Goal: Information Seeking & Learning: Understand process/instructions

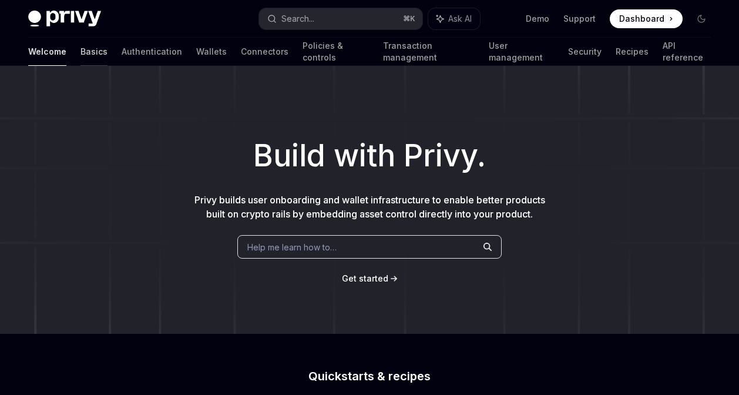
click at [80, 53] on link "Basics" at bounding box center [93, 52] width 27 height 28
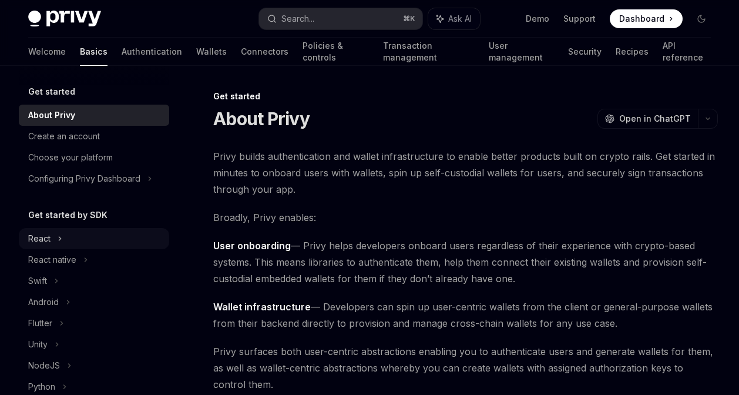
click at [53, 238] on div "React" at bounding box center [94, 238] width 150 height 21
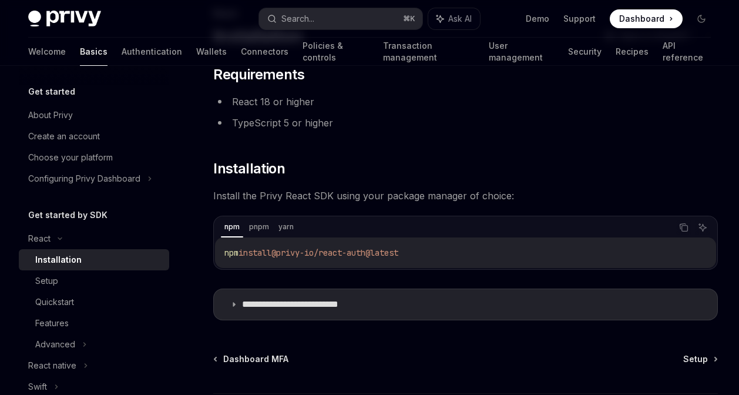
scroll to position [183, 0]
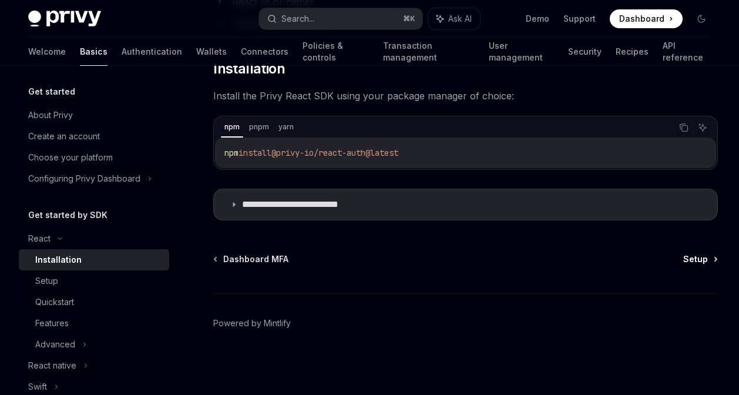
click at [704, 259] on span "Setup" at bounding box center [695, 259] width 25 height 12
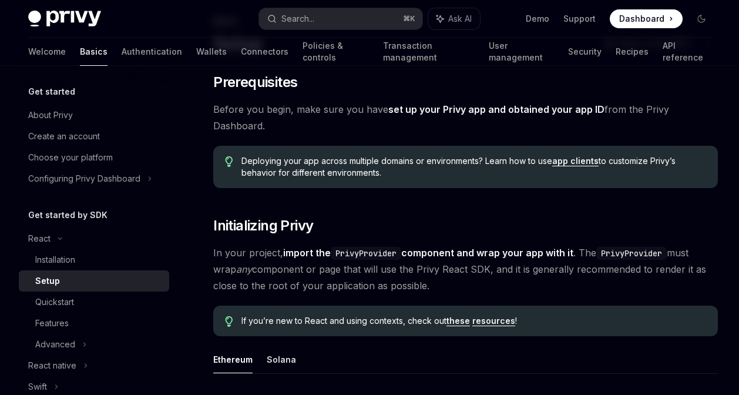
scroll to position [60, 0]
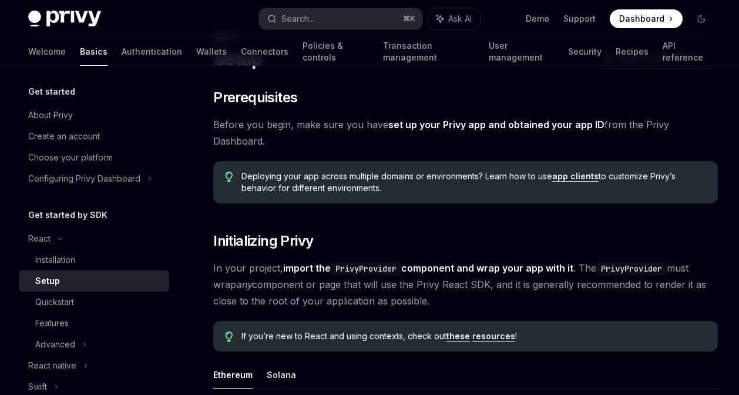
click at [433, 126] on link "set up your Privy app and obtained your app ID" at bounding box center [496, 125] width 216 height 12
type textarea "*"
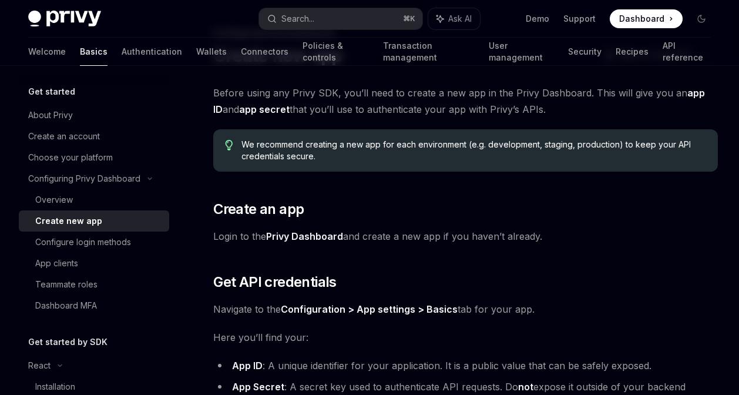
scroll to position [68, 0]
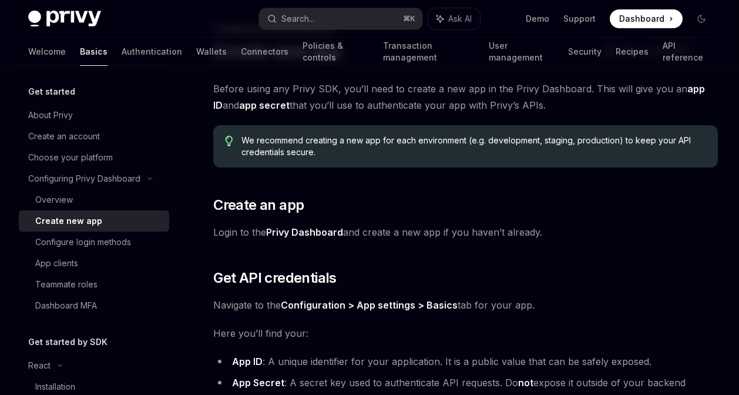
click at [301, 228] on link "Privy Dashboard" at bounding box center [304, 232] width 77 height 12
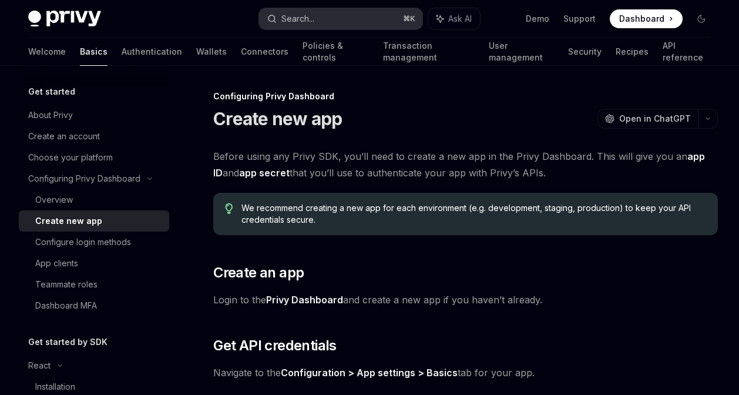
click at [324, 19] on button "Search... ⌘ K" at bounding box center [341, 18] width 164 height 21
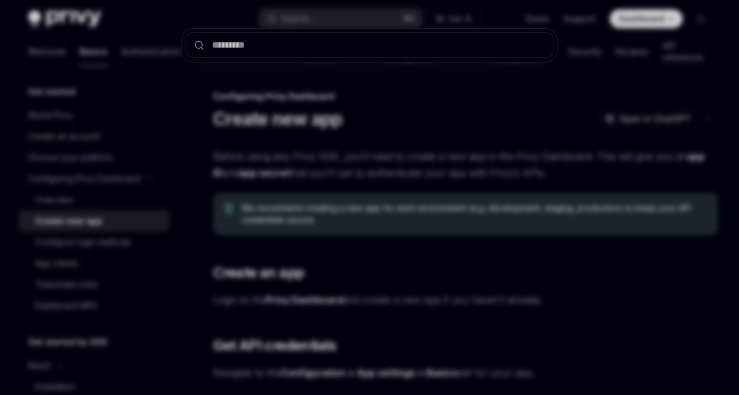
click at [260, 42] on input "text" at bounding box center [370, 44] width 368 height 25
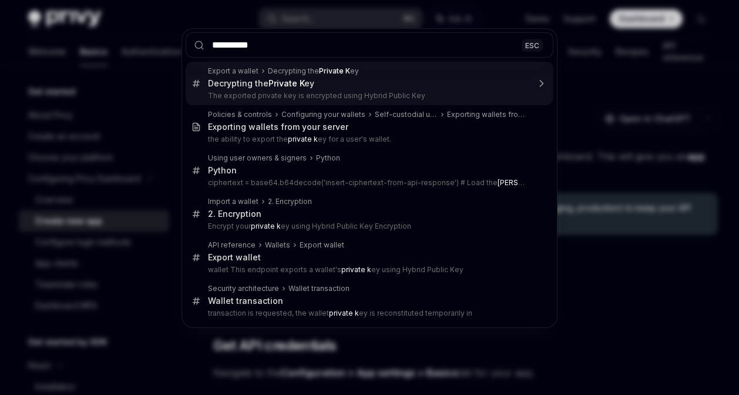
type input "**********"
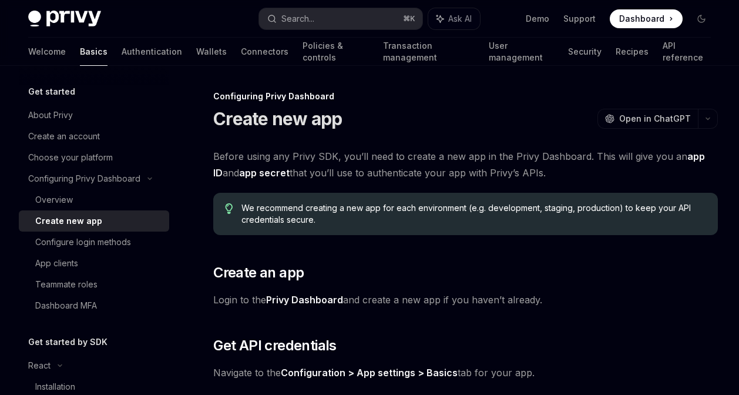
type textarea "*"
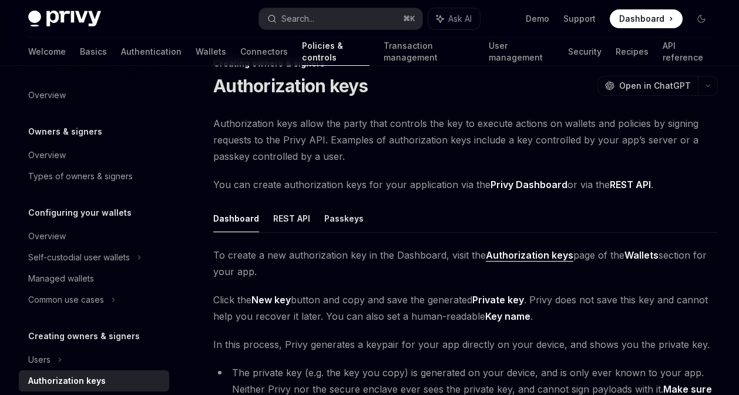
scroll to position [17, 0]
